Goal: Task Accomplishment & Management: Use online tool/utility

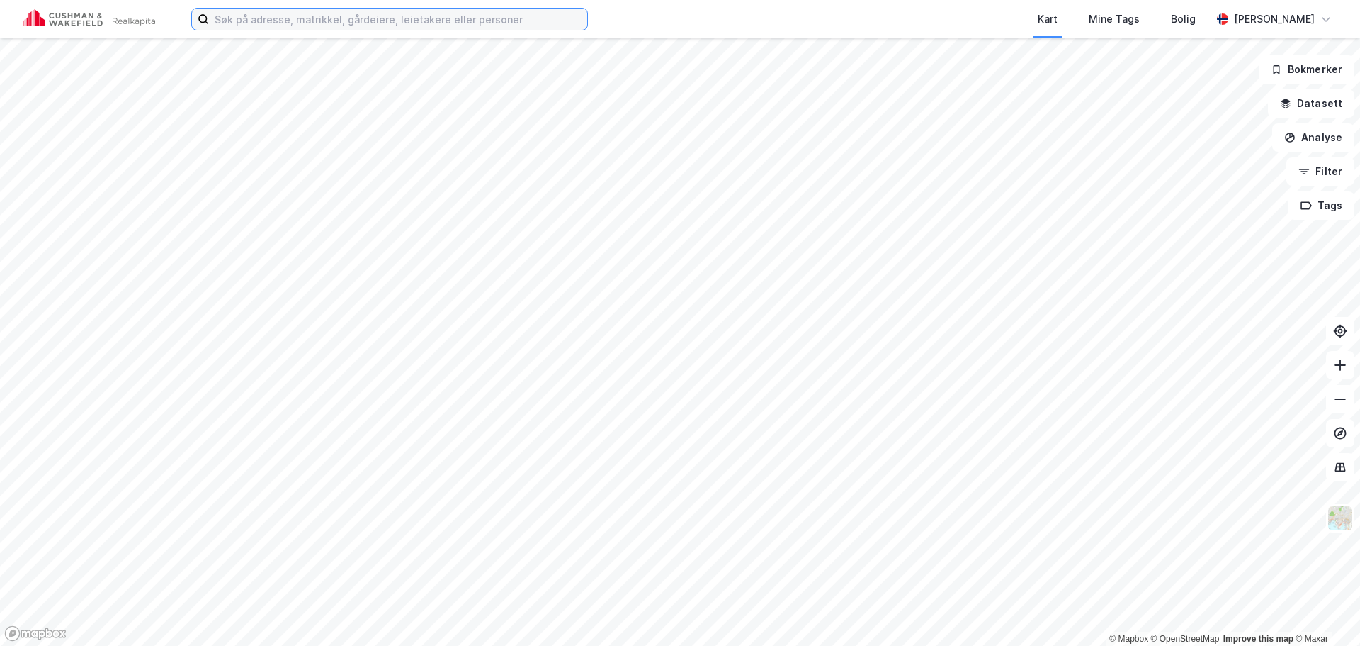
click at [354, 23] on input at bounding box center [398, 19] width 378 height 21
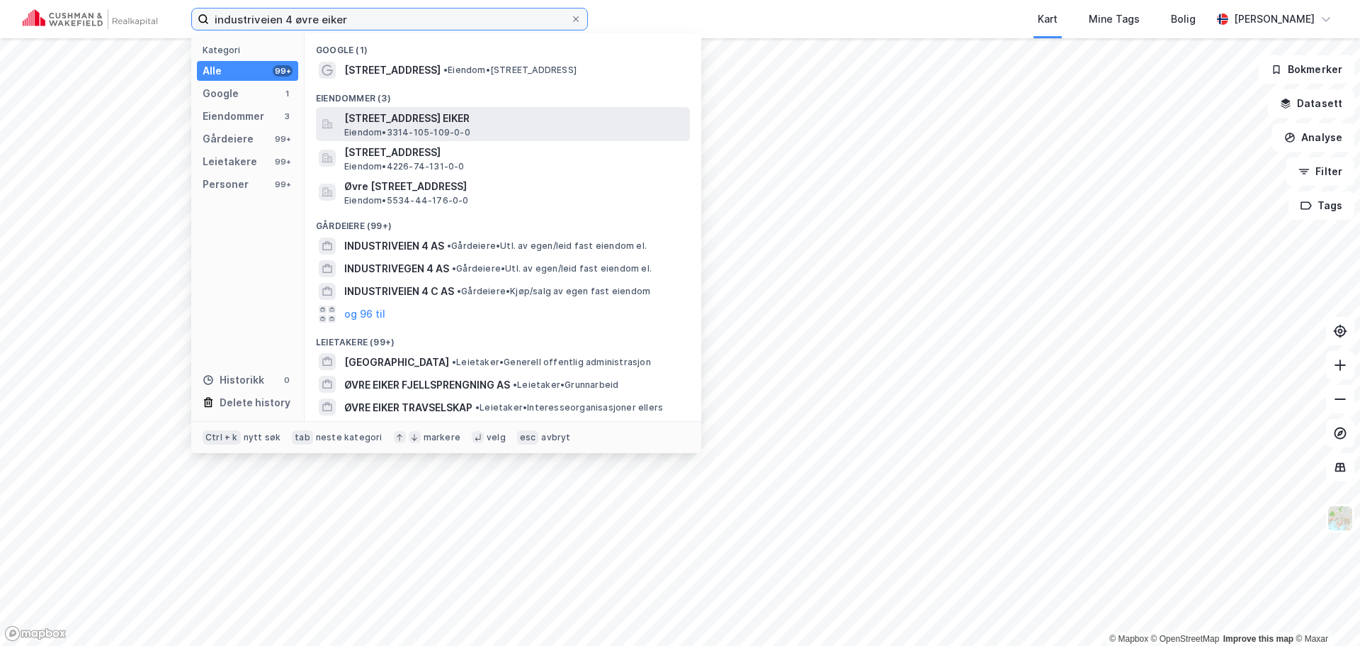
type input "industriveien 4 øvre eiker"
click at [514, 113] on span "[STREET_ADDRESS] EIKER" at bounding box center [514, 118] width 340 height 17
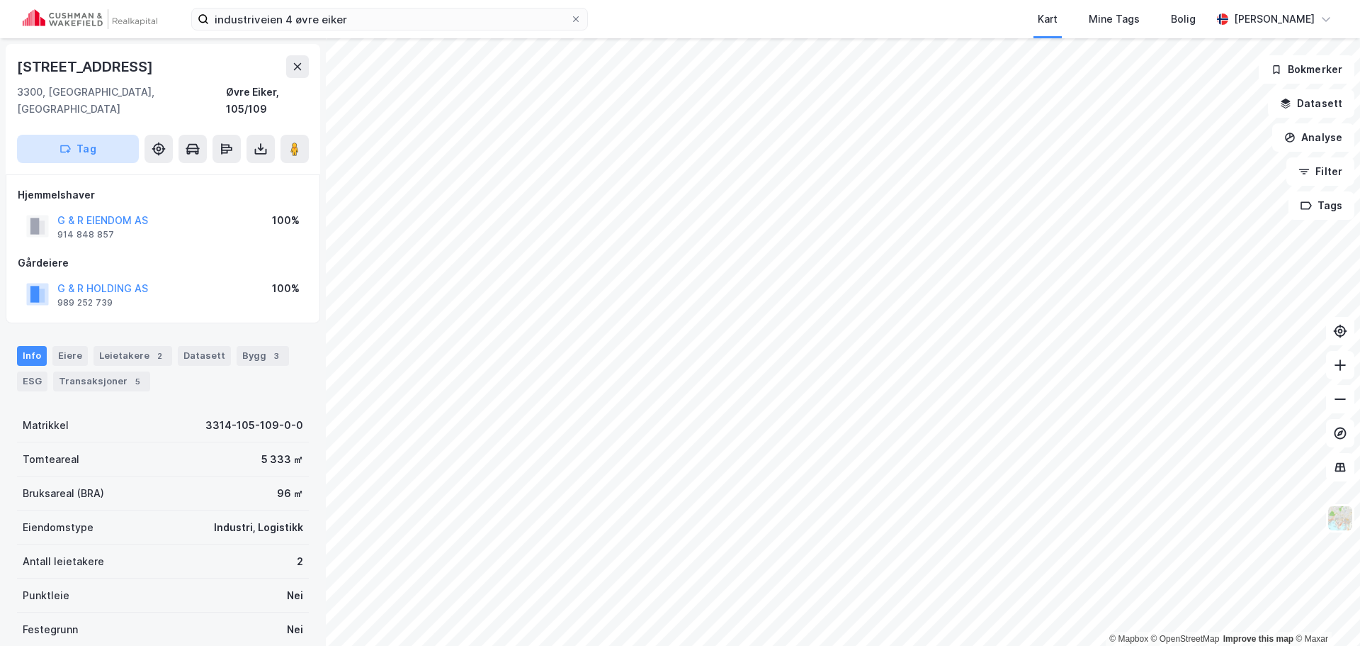
click at [114, 135] on button "Tag" at bounding box center [78, 149] width 122 height 28
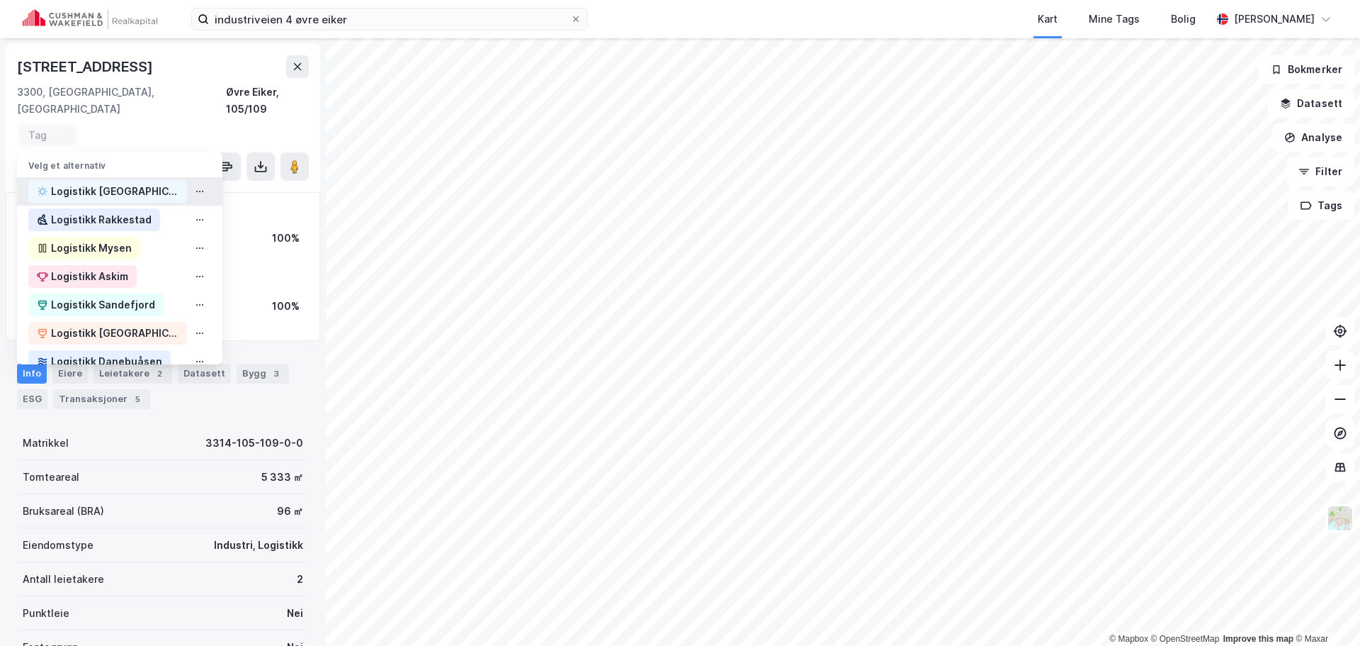
click at [125, 183] on div "Logistikk [GEOGRAPHIC_DATA]" at bounding box center [115, 191] width 128 height 17
